Goal: Check status: Check status

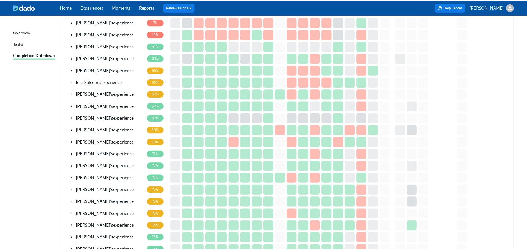
scroll to position [89, 0]
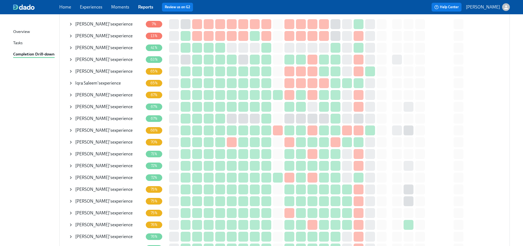
click at [71, 69] on icon at bounding box center [71, 71] width 4 height 4
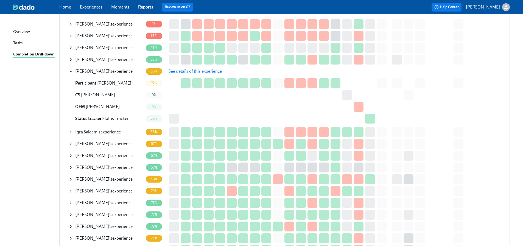
click at [177, 70] on span "See details of this experience" at bounding box center [195, 71] width 53 height 5
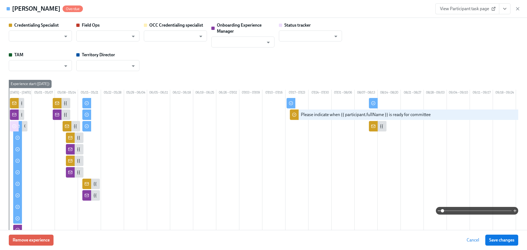
type input "[PERSON_NAME]"
type input "Status Tracker"
type input "[PERSON_NAME]"
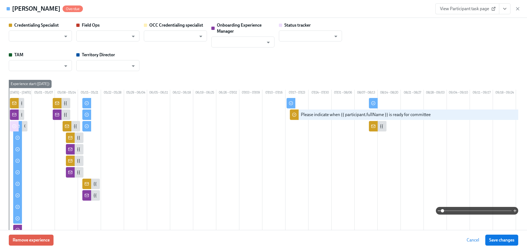
type input "[PERSON_NAME]"
click at [49, 63] on input "[PERSON_NAME]" at bounding box center [37, 65] width 50 height 11
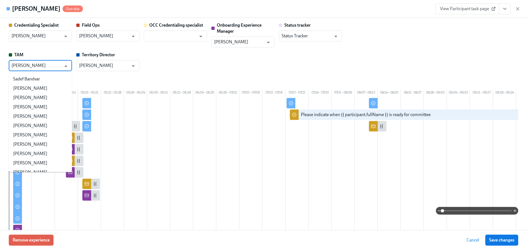
scroll to position [20073, 0]
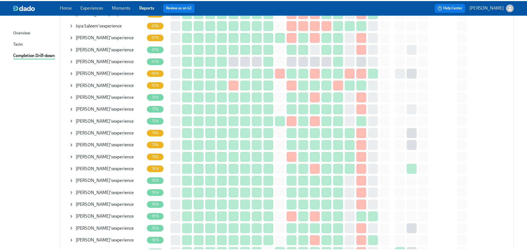
scroll to position [220, 0]
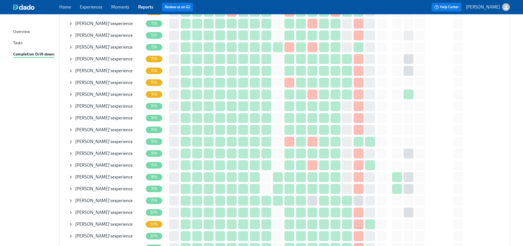
click at [70, 119] on icon at bounding box center [70, 118] width 1 height 2
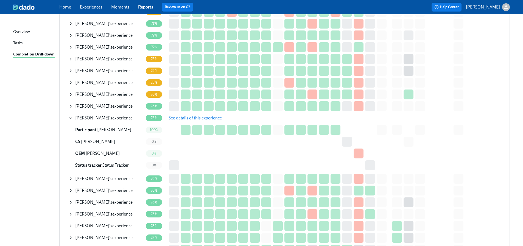
click at [185, 115] on span "See details of this experience" at bounding box center [195, 117] width 53 height 5
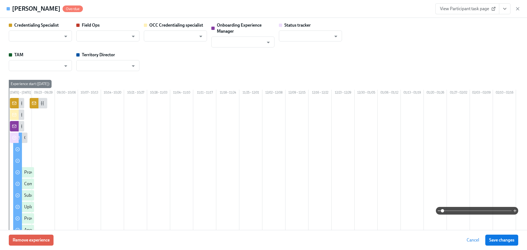
type input "[PERSON_NAME]"
type input "Status Tracker"
type input "[PERSON_NAME]"
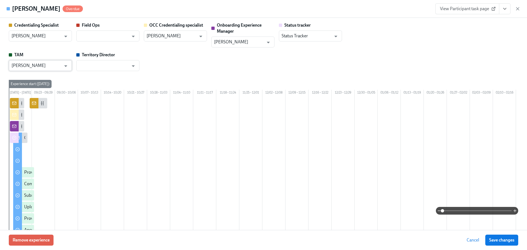
click at [29, 64] on input "[PERSON_NAME]" at bounding box center [37, 65] width 50 height 11
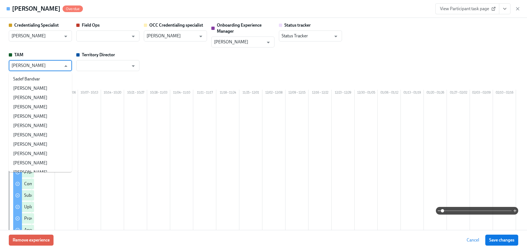
click at [29, 64] on input "[PERSON_NAME]" at bounding box center [37, 65] width 50 height 11
